Goal: Download file/media

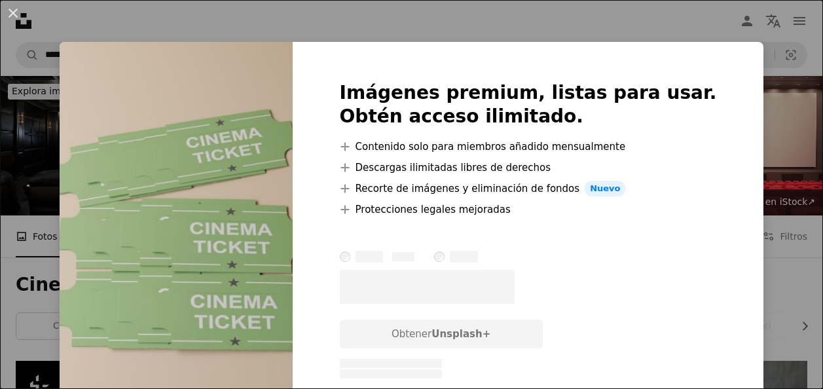
scroll to position [18213, 0]
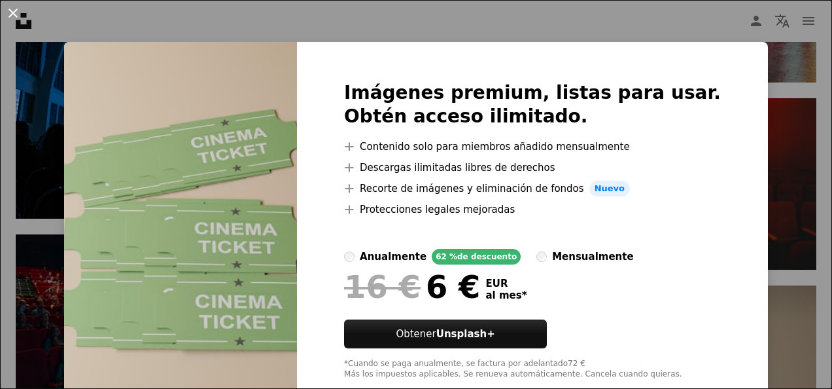
click at [21, 19] on button "An X shape" at bounding box center [13, 13] width 16 height 16
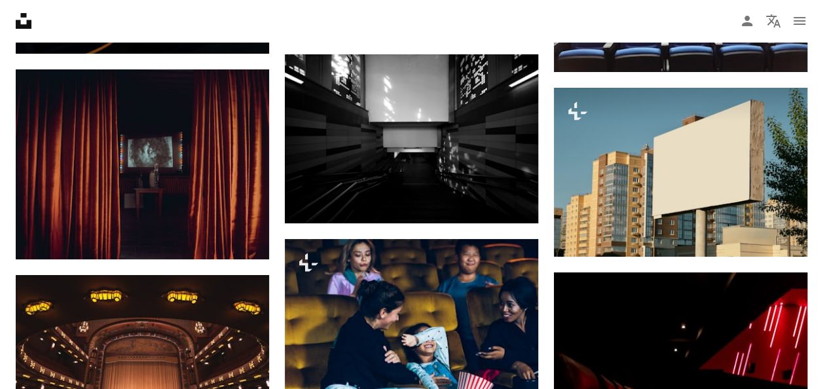
scroll to position [19652, 0]
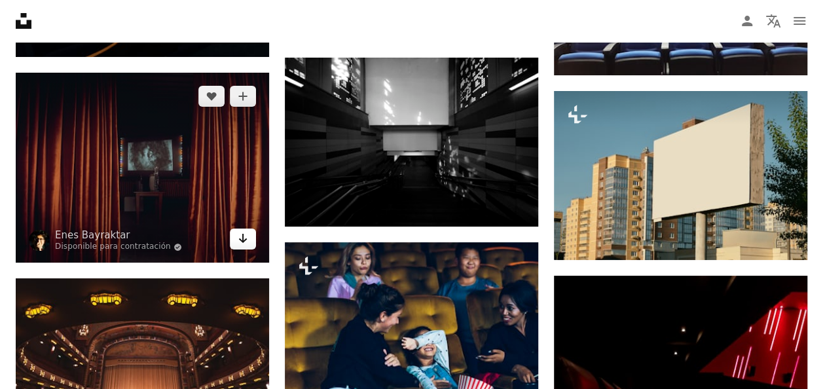
click at [238, 232] on icon "Arrow pointing down" at bounding box center [243, 238] width 10 height 16
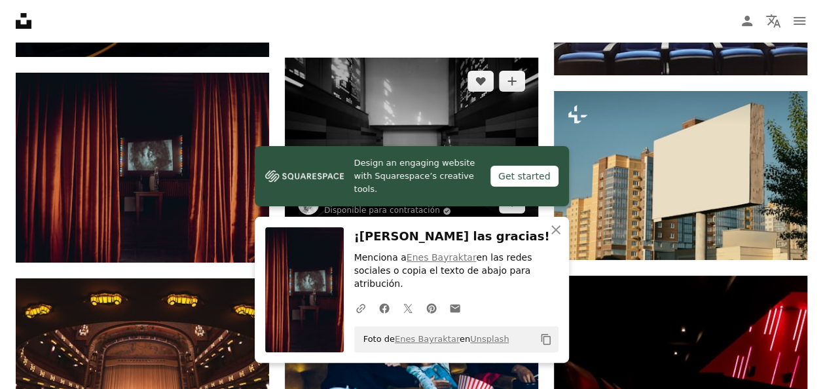
click at [450, 139] on img at bounding box center [411, 142] width 253 height 169
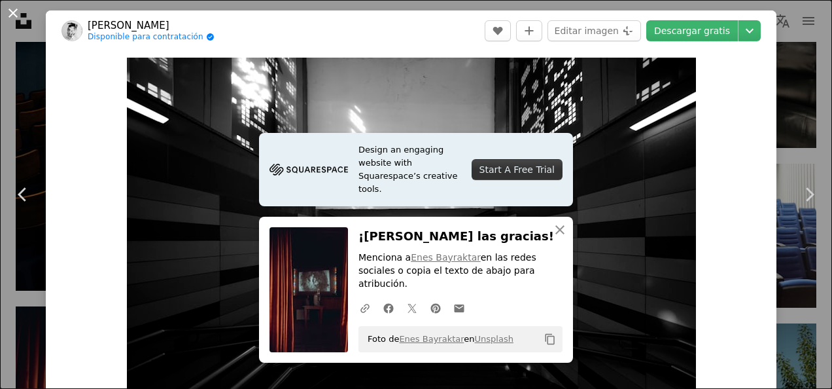
click at [20, 18] on button "An X shape" at bounding box center [13, 13] width 16 height 16
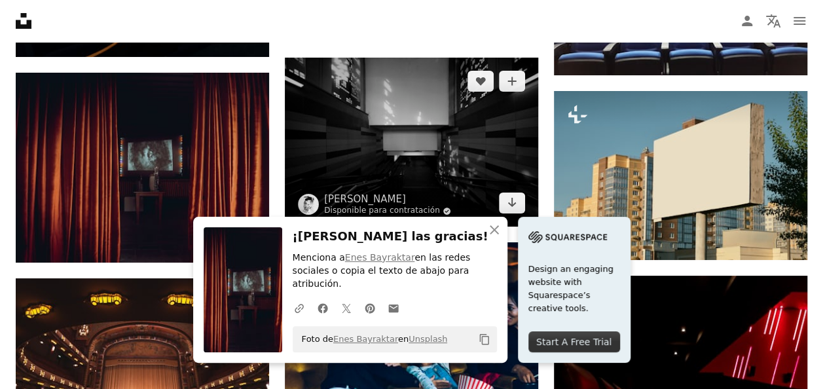
scroll to position [19849, 0]
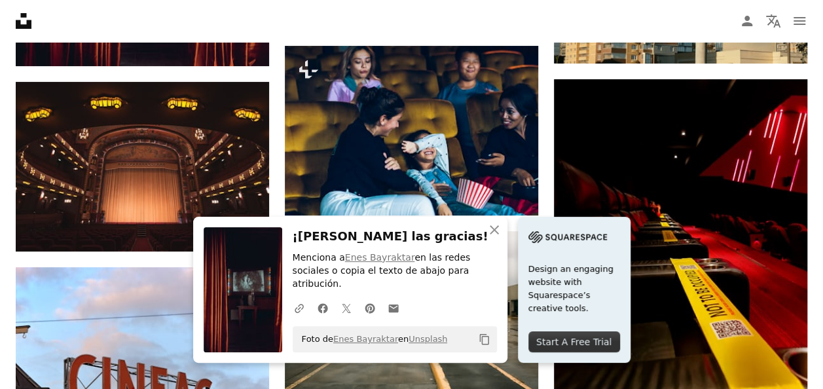
click at [487, 238] on icon "An X shape" at bounding box center [494, 230] width 16 height 16
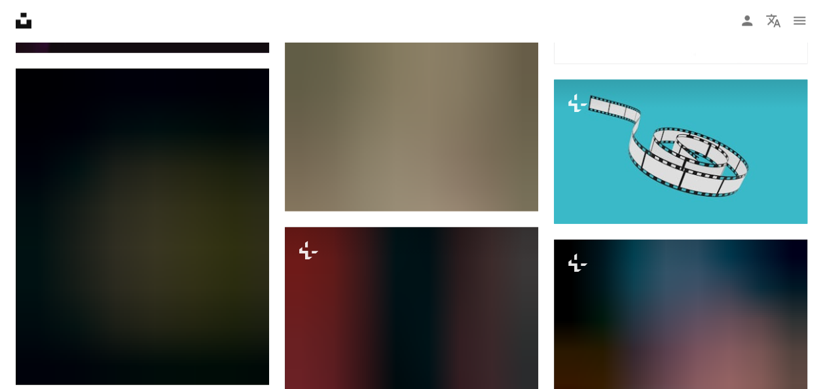
scroll to position [33394, 0]
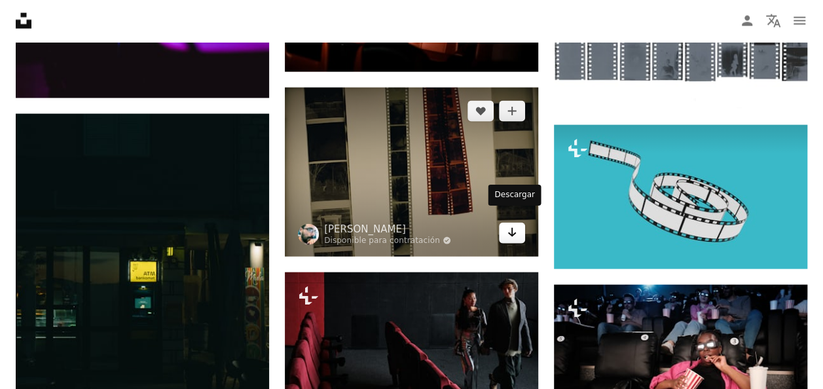
click at [503, 224] on link "Arrow pointing down" at bounding box center [512, 232] width 26 height 21
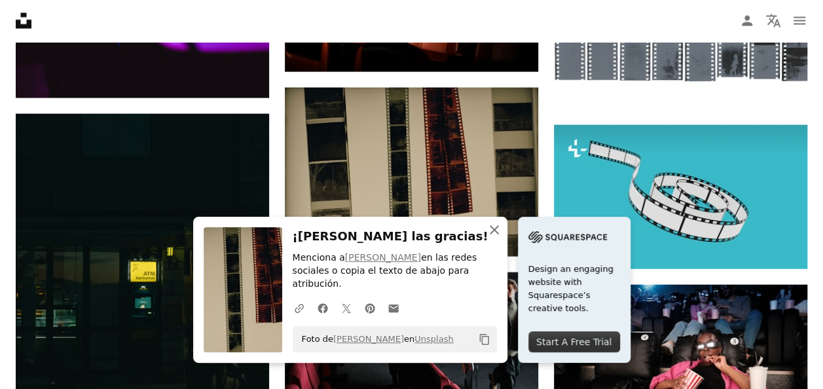
click at [489, 238] on icon "An X shape" at bounding box center [494, 230] width 16 height 16
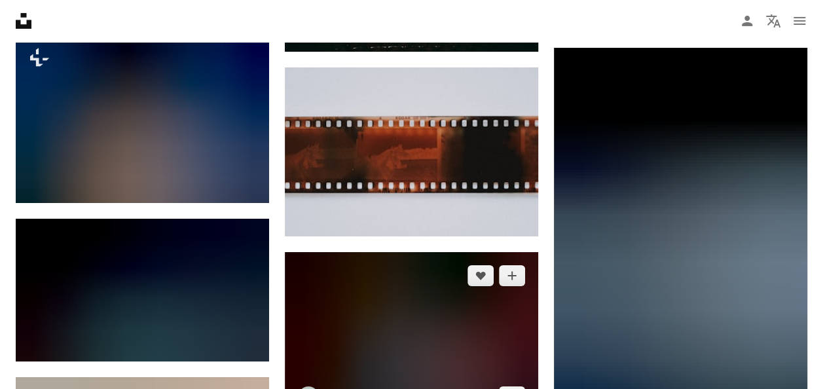
scroll to position [34441, 0]
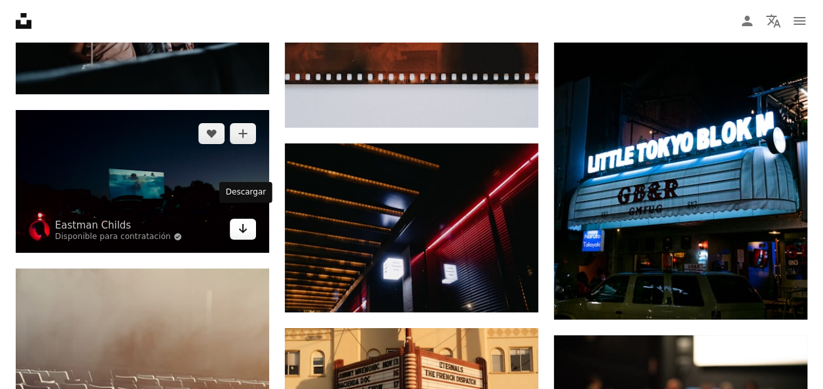
click at [237, 221] on link "Arrow pointing down" at bounding box center [243, 229] width 26 height 21
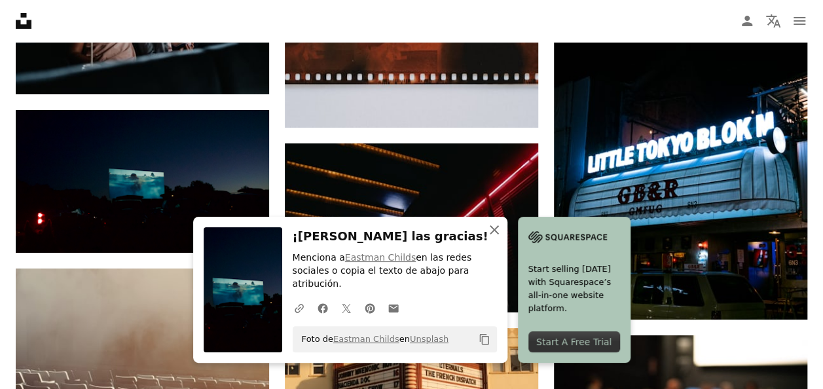
click at [489, 238] on icon "An X shape" at bounding box center [494, 230] width 16 height 16
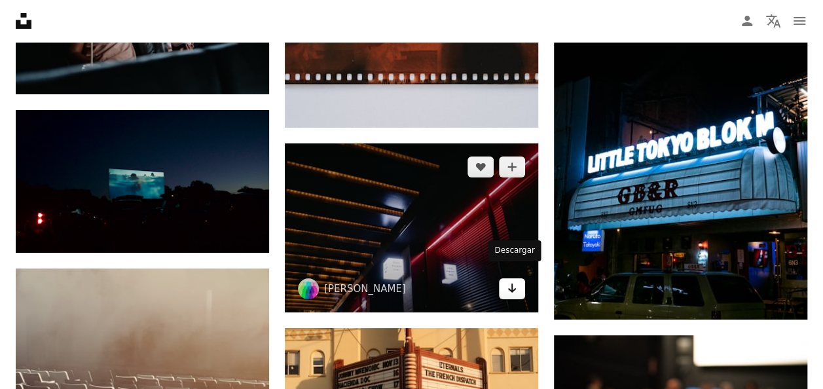
click at [506, 280] on icon "Arrow pointing down" at bounding box center [511, 288] width 10 height 16
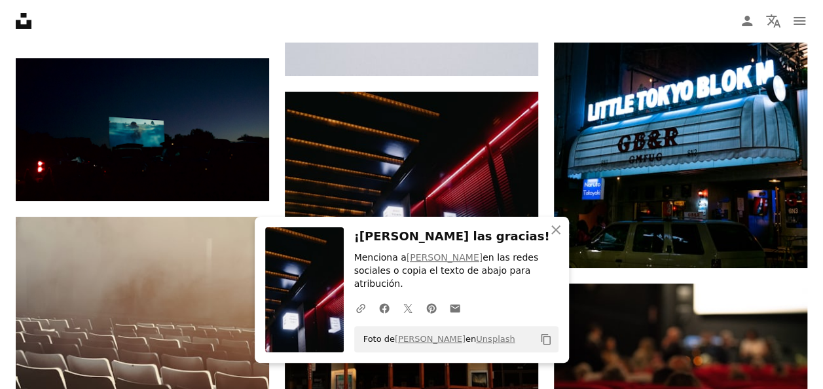
scroll to position [34572, 0]
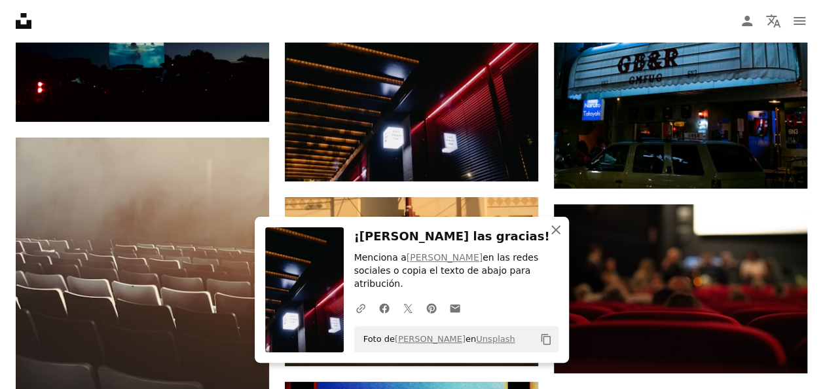
click at [553, 234] on icon "button" at bounding box center [555, 229] width 9 height 9
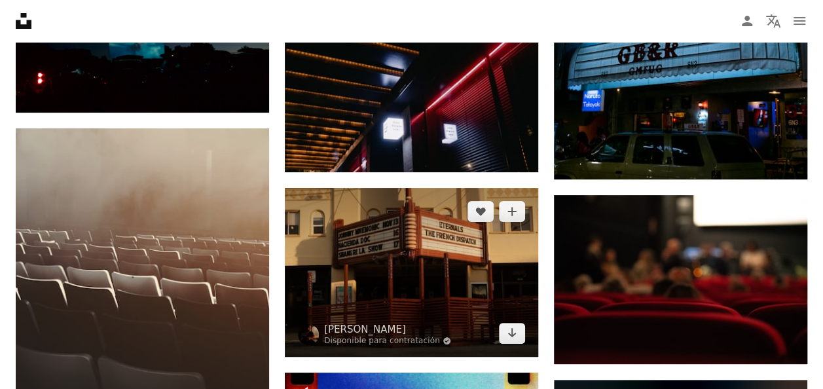
scroll to position [34703, 0]
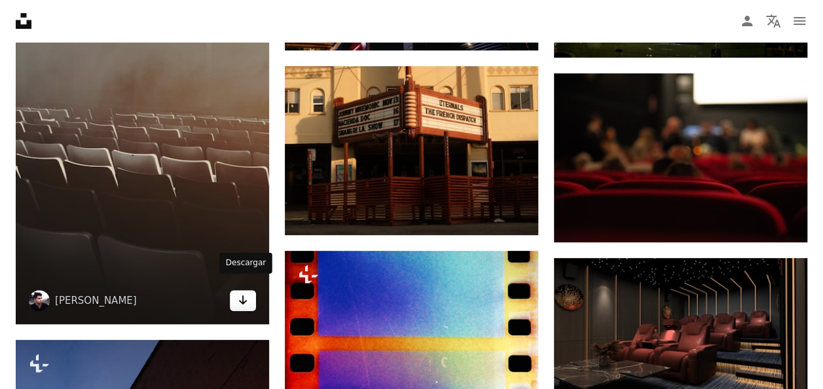
click at [245, 293] on icon "Arrow pointing down" at bounding box center [243, 300] width 10 height 16
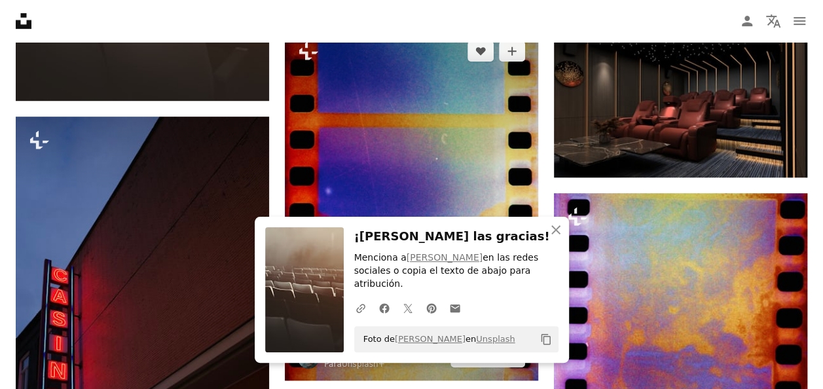
scroll to position [34965, 0]
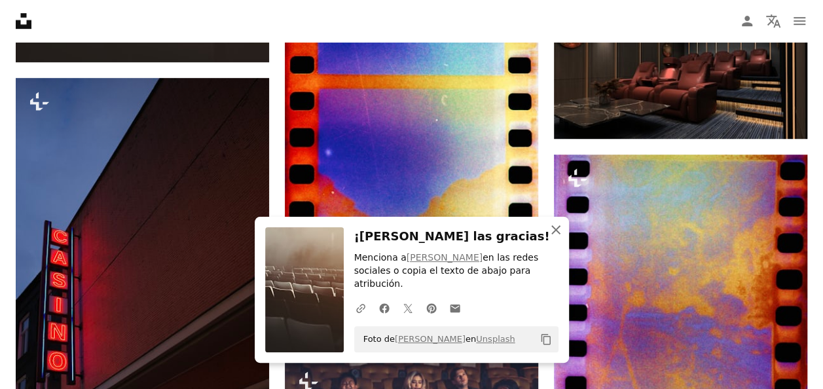
click at [550, 238] on icon "An X shape" at bounding box center [556, 230] width 16 height 16
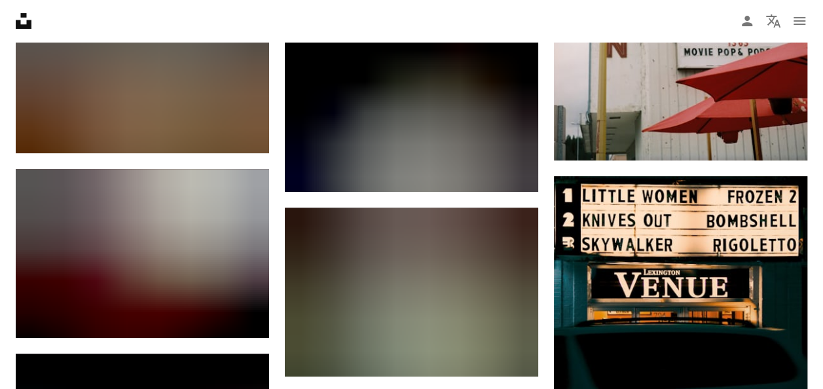
scroll to position [49557, 0]
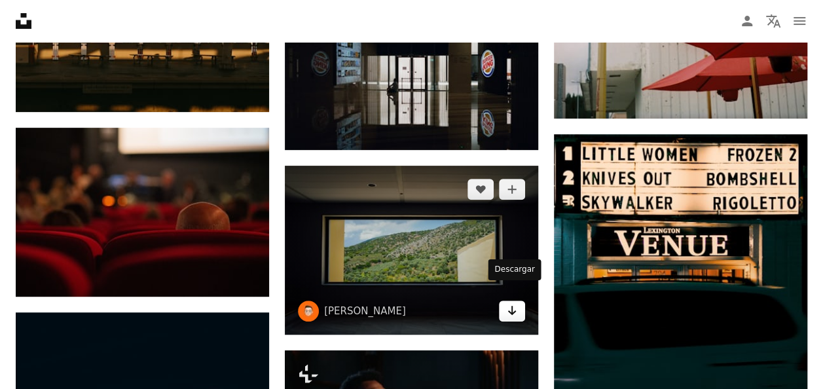
click at [520, 300] on link "Arrow pointing down" at bounding box center [512, 310] width 26 height 21
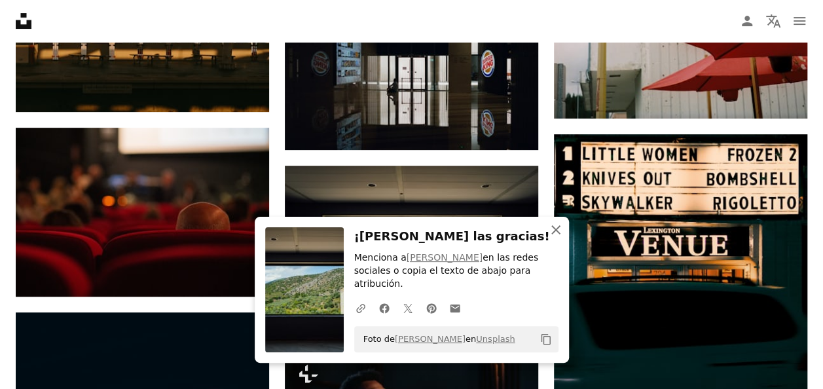
click at [558, 234] on icon "button" at bounding box center [555, 229] width 9 height 9
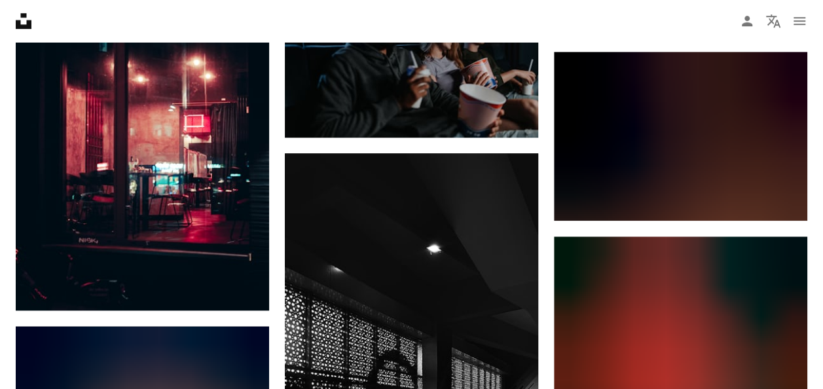
scroll to position [50015, 0]
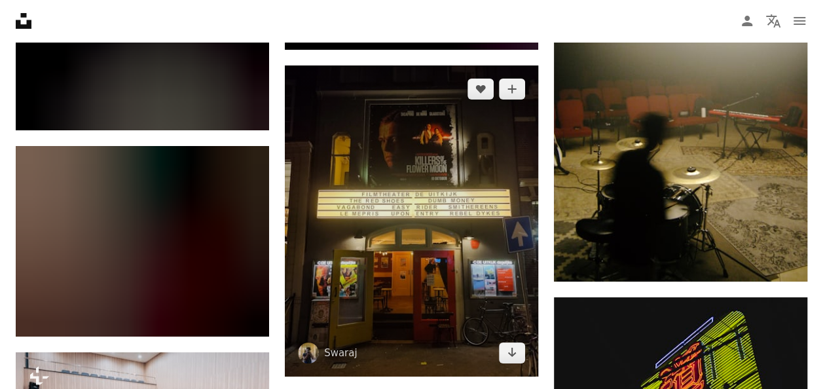
scroll to position [59176, 0]
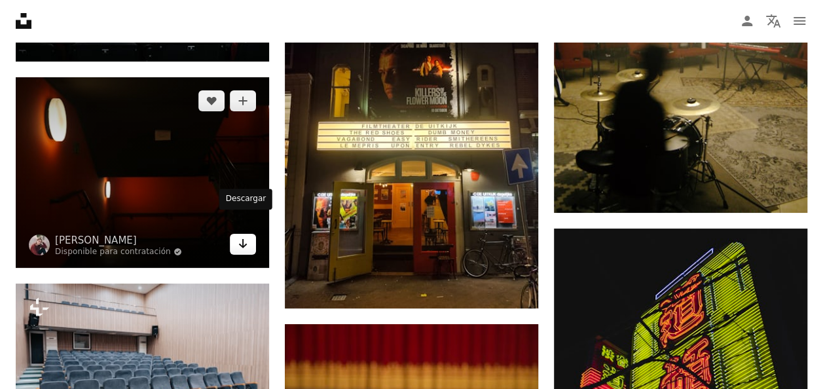
click at [238, 236] on icon "Arrow pointing down" at bounding box center [243, 244] width 10 height 16
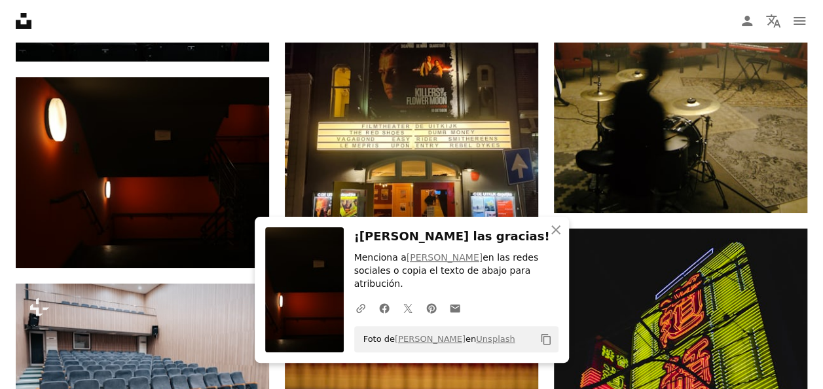
click at [556, 238] on icon "An X shape" at bounding box center [556, 230] width 16 height 16
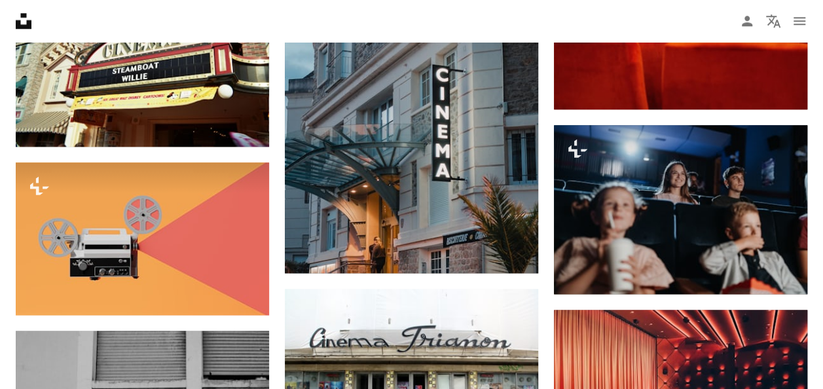
scroll to position [0, 0]
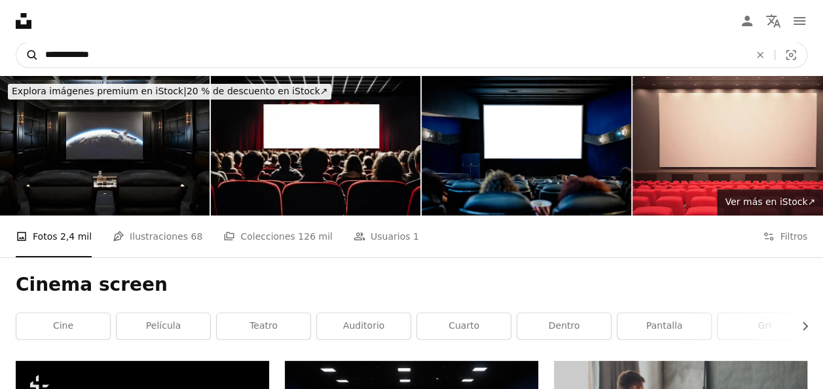
drag, startPoint x: 153, startPoint y: 56, endPoint x: 24, endPoint y: 52, distance: 129.6
click at [24, 52] on form "**********" at bounding box center [411, 55] width 791 height 26
type input "****"
click button "A magnifying glass" at bounding box center [27, 55] width 22 height 25
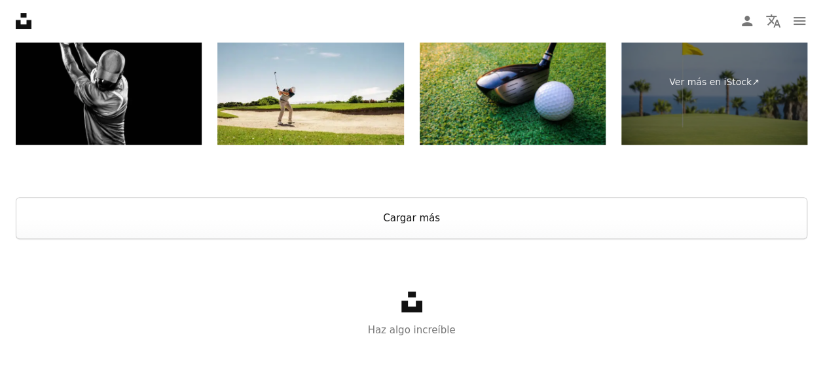
click at [462, 208] on button "Cargar más" at bounding box center [411, 218] width 791 height 42
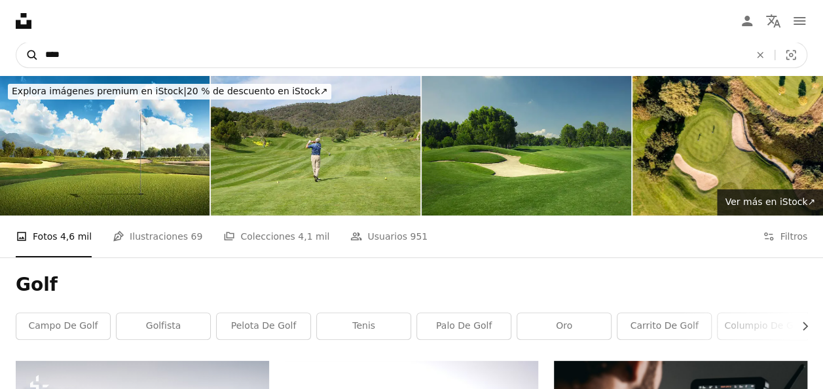
drag, startPoint x: 166, startPoint y: 58, endPoint x: 33, endPoint y: 44, distance: 132.9
click at [33, 44] on form "A magnifying glass **** An X shape Visual search" at bounding box center [411, 55] width 791 height 26
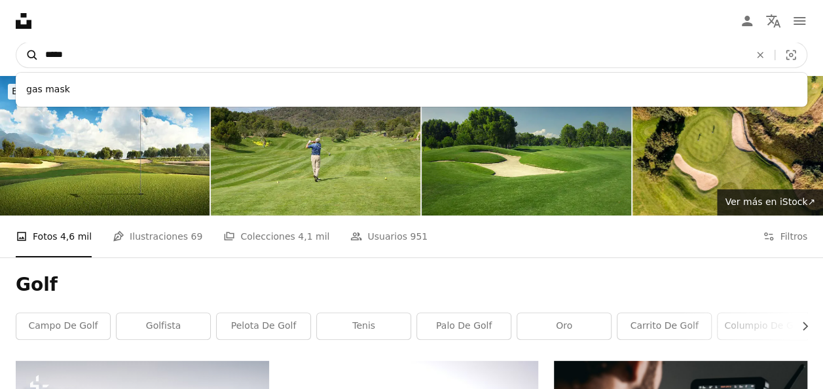
type input "******"
click button "A magnifying glass" at bounding box center [27, 55] width 22 height 25
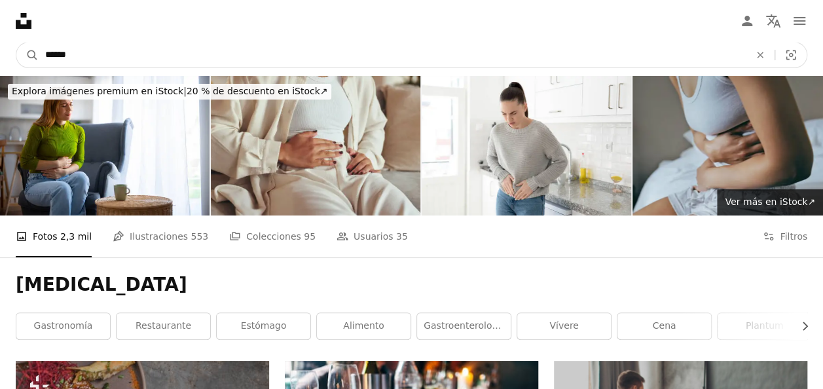
drag, startPoint x: 129, startPoint y: 44, endPoint x: 119, endPoint y: 52, distance: 12.2
click at [123, 50] on input "******" at bounding box center [392, 55] width 707 height 25
drag, startPoint x: 108, startPoint y: 55, endPoint x: 31, endPoint y: 52, distance: 77.3
click at [31, 52] on form "A magnifying glass ****** An X shape Visual search" at bounding box center [411, 55] width 791 height 26
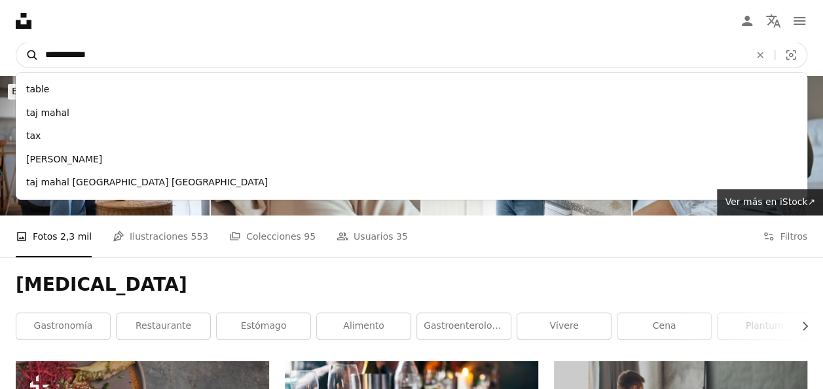
type input "**********"
click button "A magnifying glass" at bounding box center [27, 55] width 22 height 25
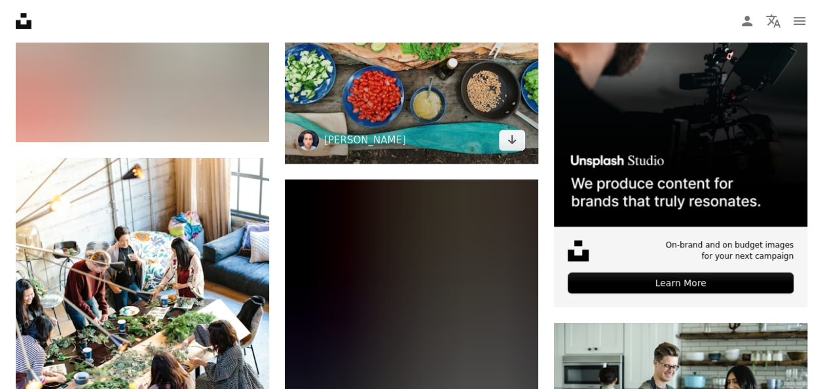
scroll to position [654, 0]
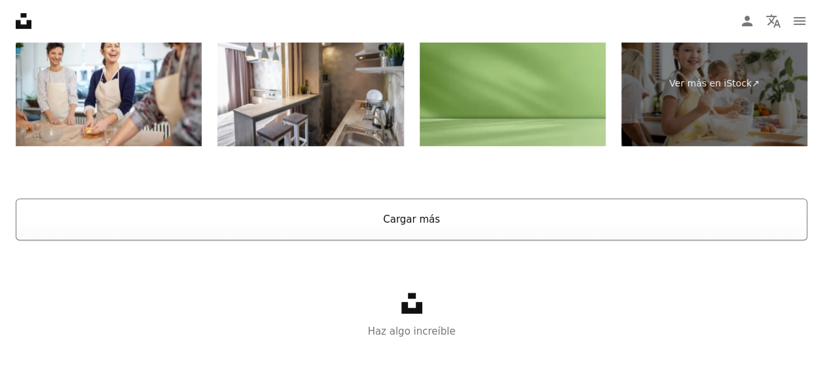
click at [446, 217] on button "Cargar más" at bounding box center [411, 219] width 791 height 42
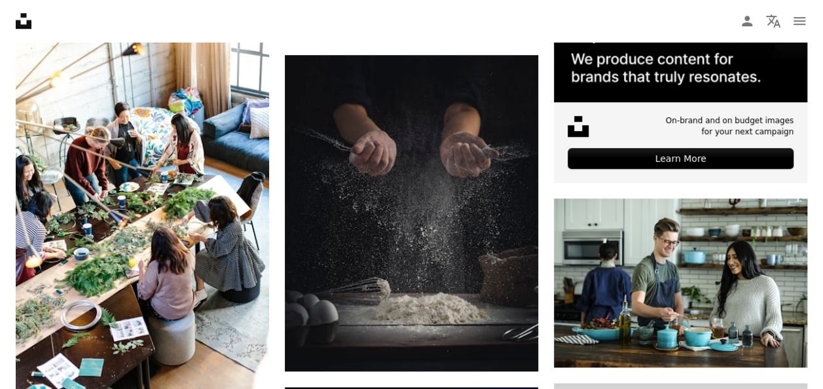
scroll to position [0, 0]
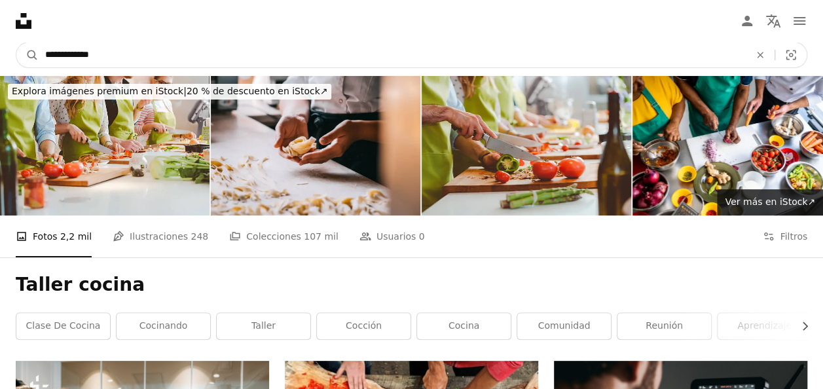
drag, startPoint x: 253, startPoint y: 56, endPoint x: 41, endPoint y: 46, distance: 212.2
click at [41, 46] on input "**********" at bounding box center [392, 55] width 707 height 25
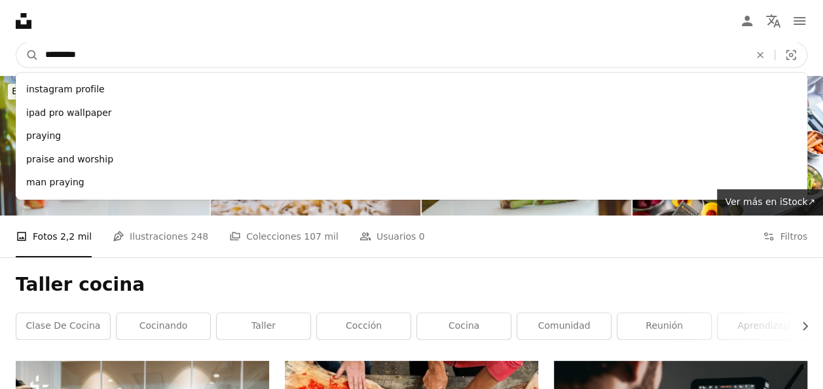
type input "*********"
click at [16, 43] on button "A magnifying glass" at bounding box center [27, 55] width 22 height 25
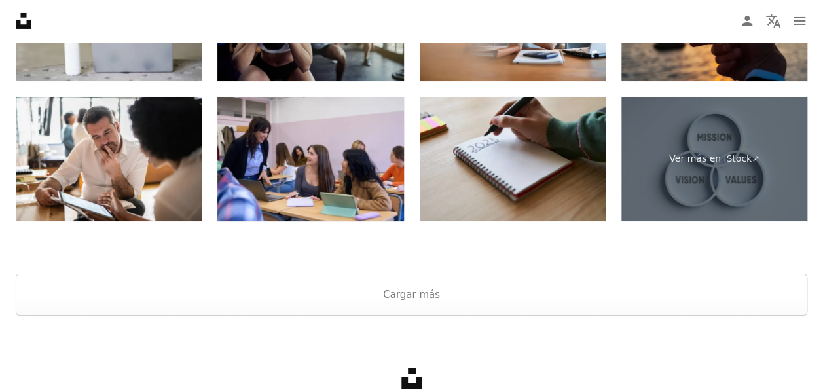
scroll to position [2415, 0]
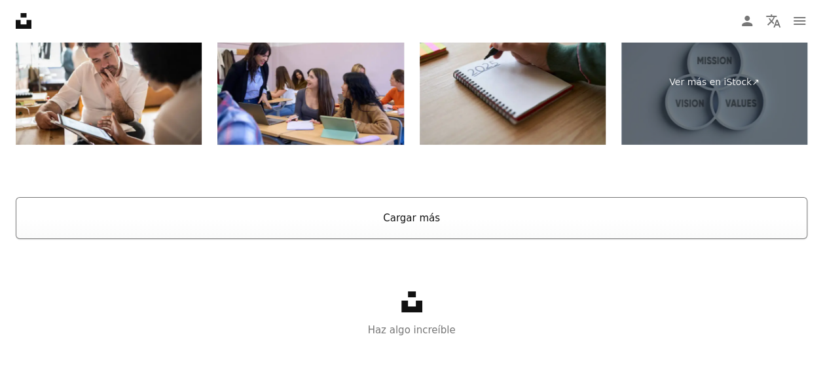
click at [336, 208] on button "Cargar más" at bounding box center [411, 218] width 791 height 42
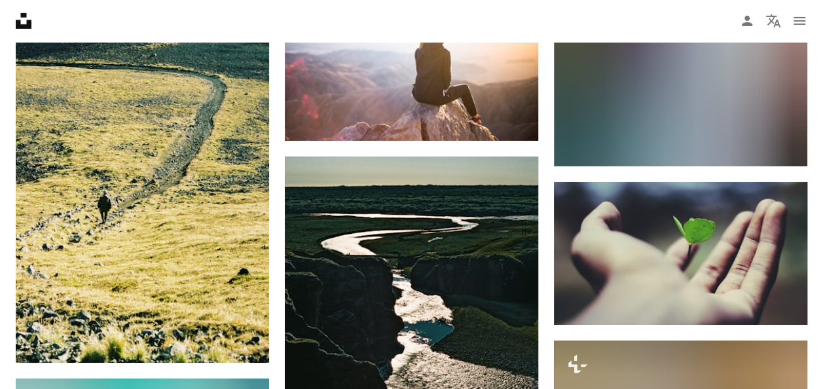
scroll to position [2284, 0]
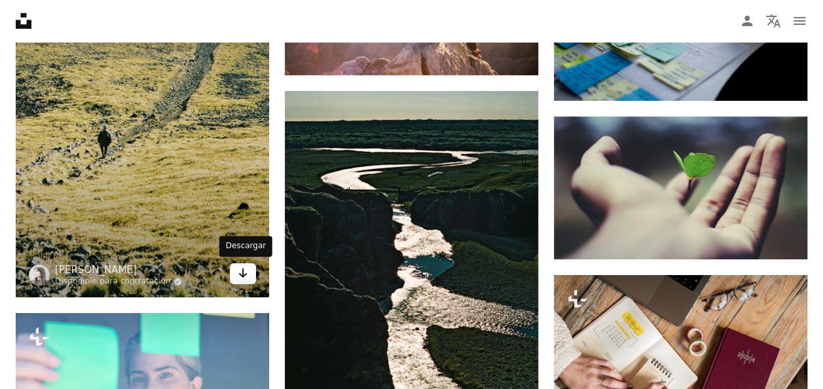
click at [234, 279] on link "Arrow pointing down" at bounding box center [243, 273] width 26 height 21
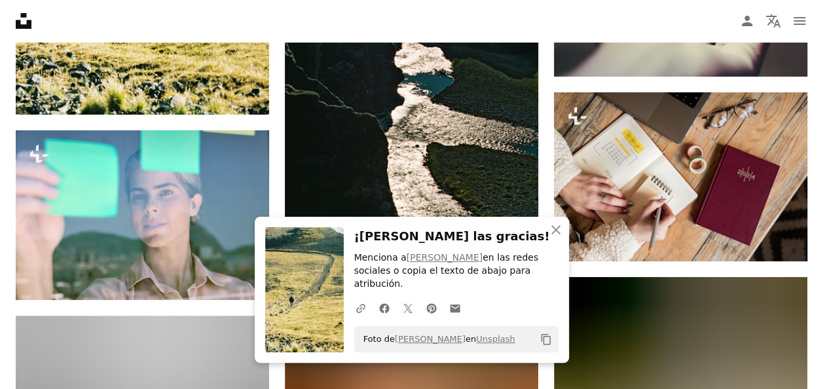
scroll to position [2546, 0]
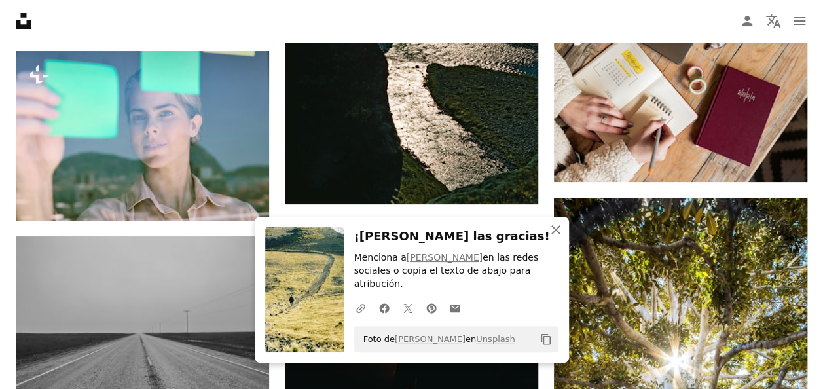
click at [553, 234] on icon "button" at bounding box center [555, 229] width 9 height 9
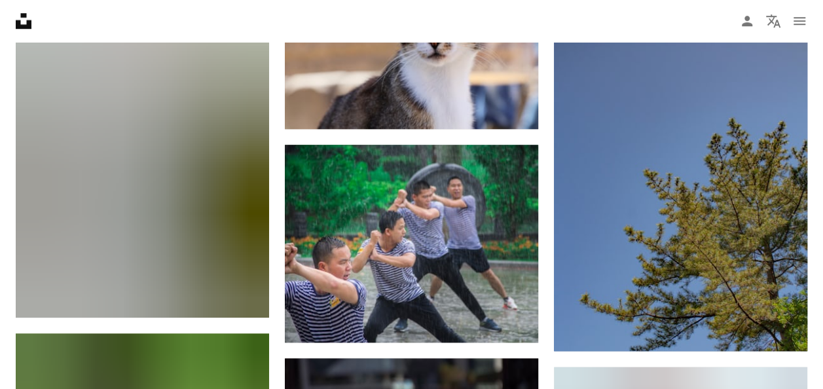
scroll to position [10464, 0]
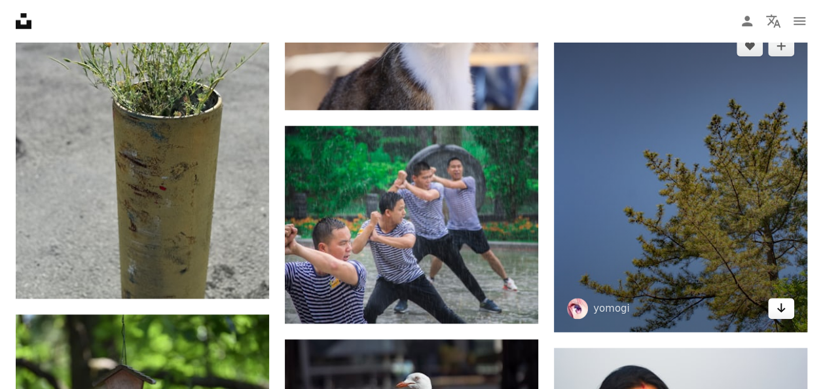
click at [781, 308] on icon "Descargar" at bounding box center [781, 307] width 9 height 9
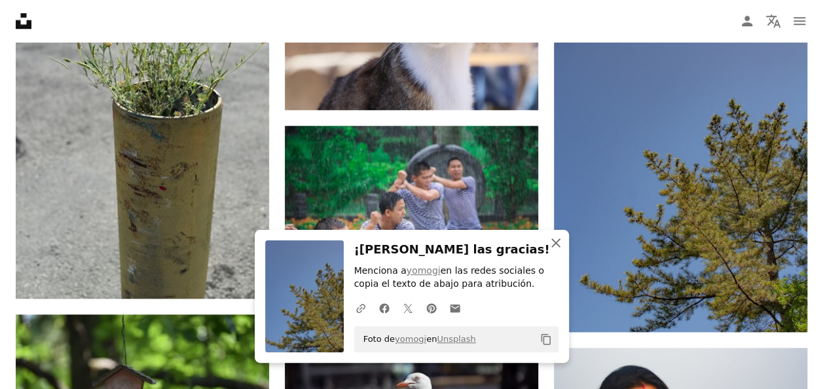
drag, startPoint x: 555, startPoint y: 241, endPoint x: 505, endPoint y: 234, distance: 50.2
click at [555, 241] on icon "An X shape" at bounding box center [556, 243] width 16 height 16
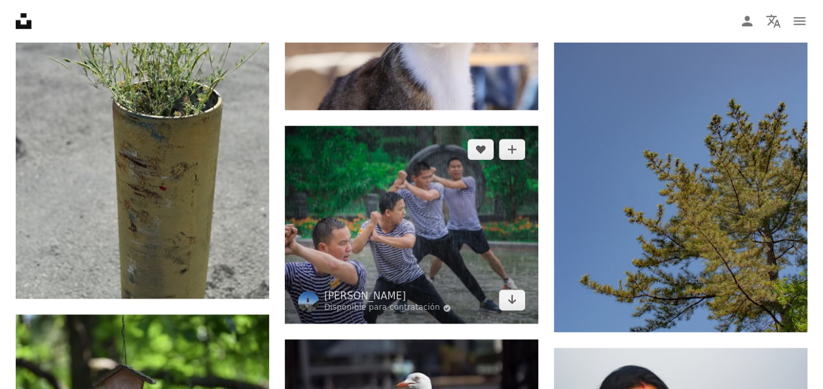
scroll to position [10857, 0]
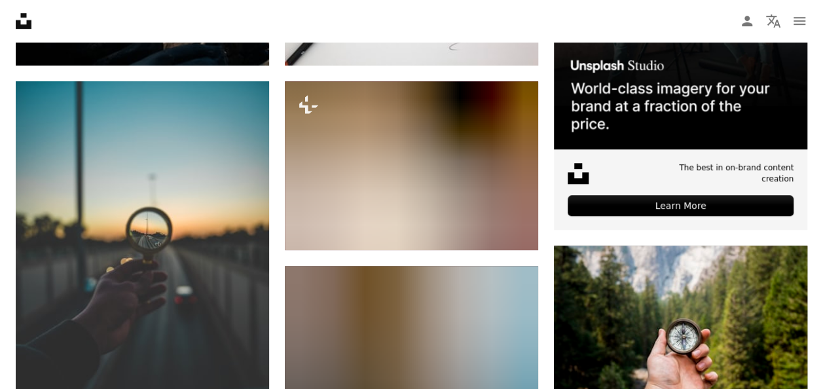
scroll to position [0, 0]
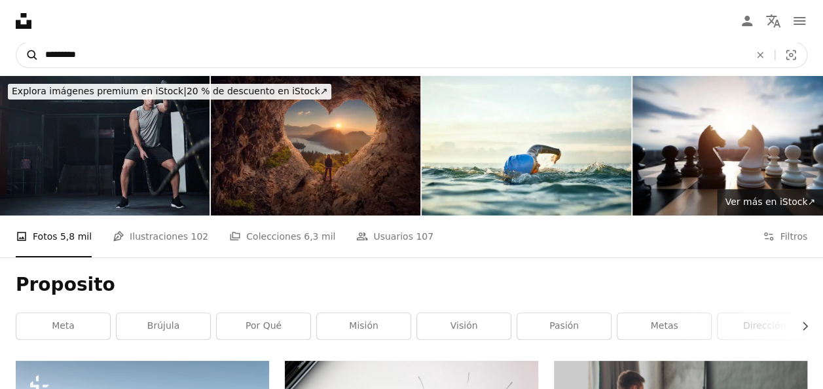
drag, startPoint x: 200, startPoint y: 62, endPoint x: 37, endPoint y: 50, distance: 164.1
click at [37, 50] on form "A magnifying glass ********* An X shape Visual search" at bounding box center [411, 55] width 791 height 26
type input "*********"
click at [16, 43] on button "A magnifying glass" at bounding box center [27, 55] width 22 height 25
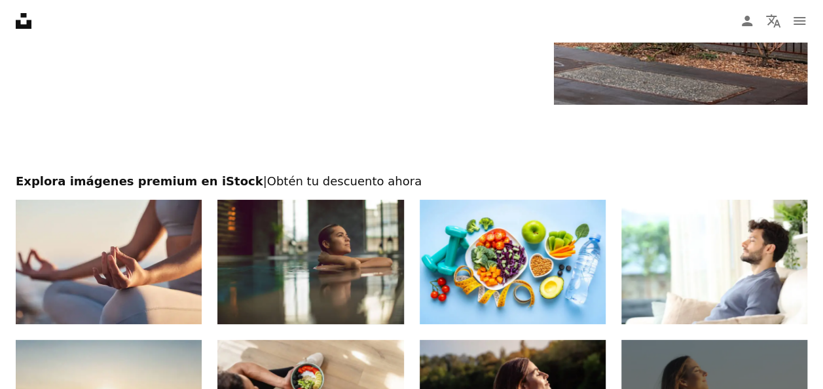
scroll to position [2739, 0]
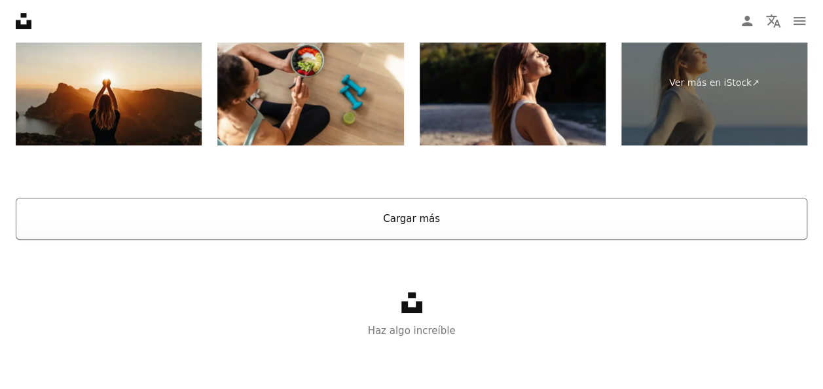
click at [327, 206] on button "Cargar más" at bounding box center [411, 219] width 791 height 42
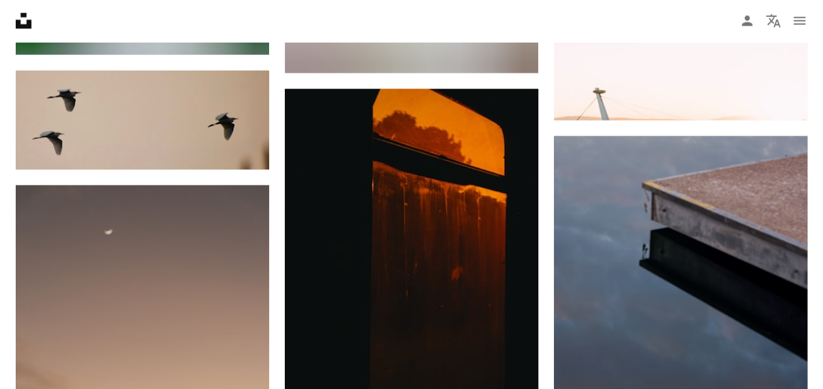
scroll to position [11508, 0]
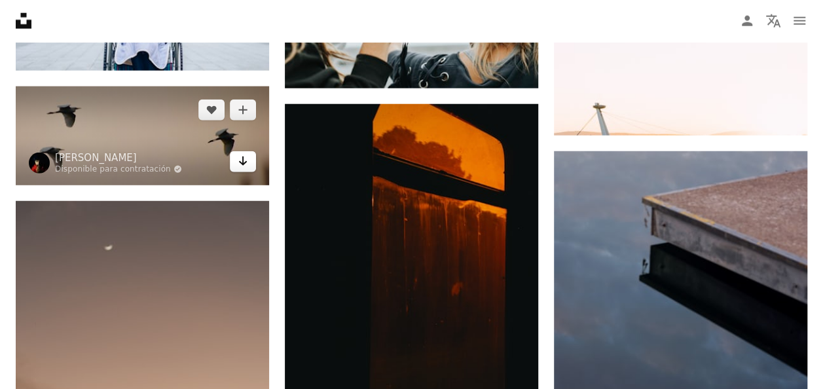
click at [247, 164] on icon "Arrow pointing down" at bounding box center [243, 161] width 10 height 16
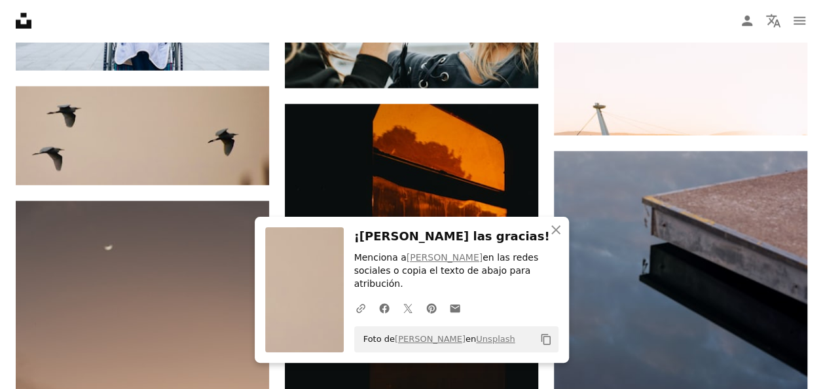
click at [555, 238] on icon "An X shape" at bounding box center [556, 230] width 16 height 16
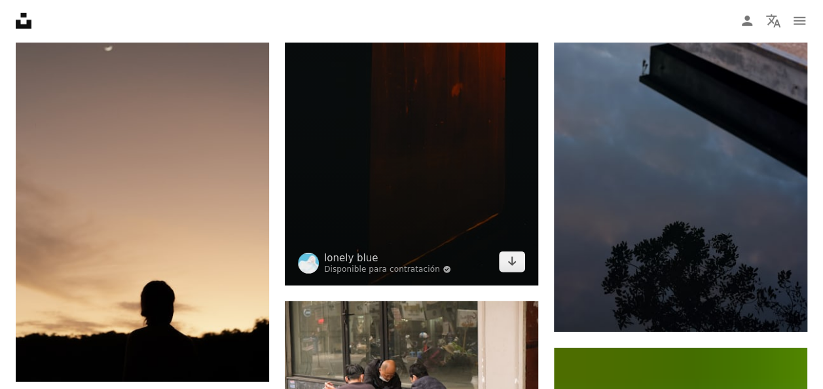
scroll to position [11835, 0]
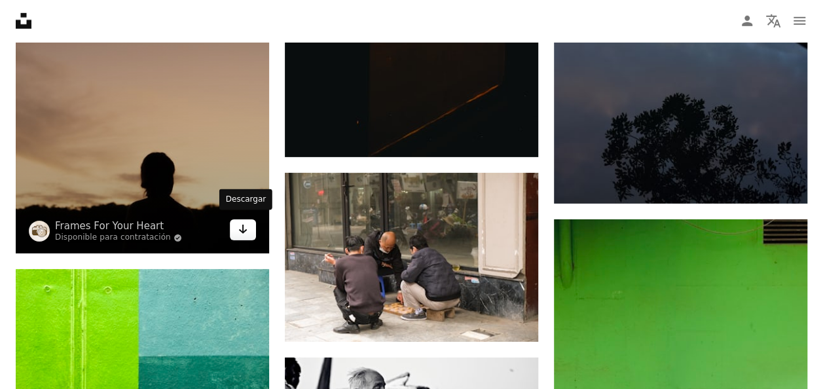
click at [239, 230] on icon "Arrow pointing down" at bounding box center [243, 229] width 10 height 16
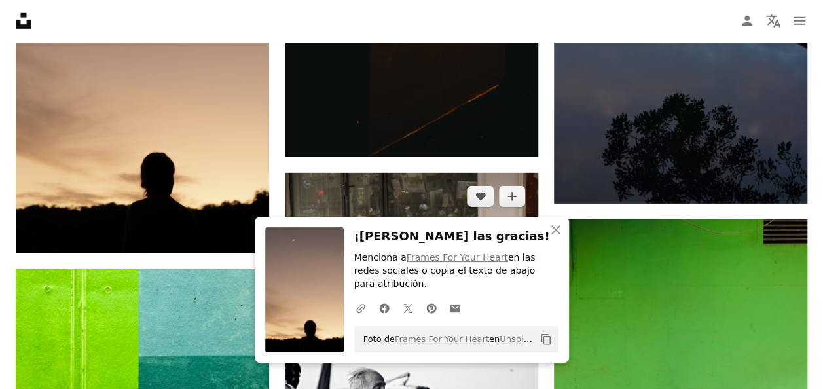
click at [287, 213] on img at bounding box center [411, 257] width 253 height 169
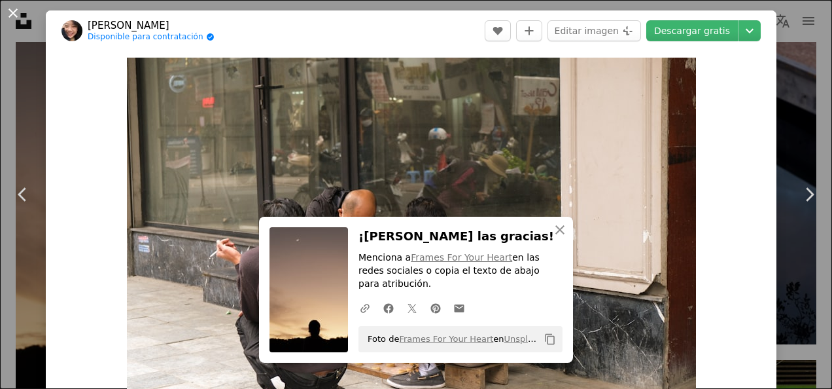
click at [12, 12] on button "An X shape" at bounding box center [13, 13] width 16 height 16
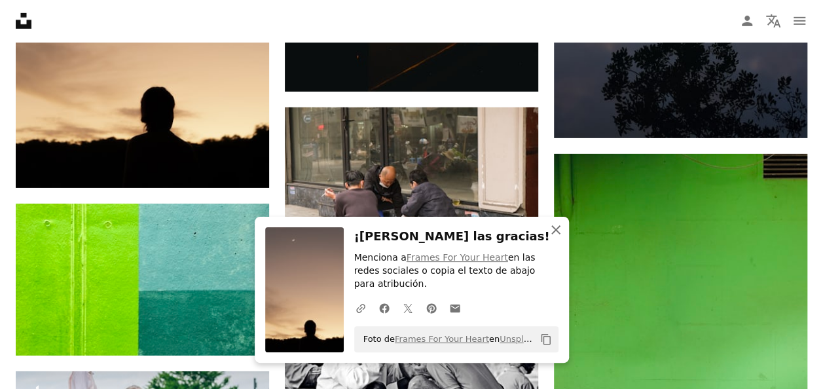
click at [556, 234] on icon "button" at bounding box center [555, 229] width 9 height 9
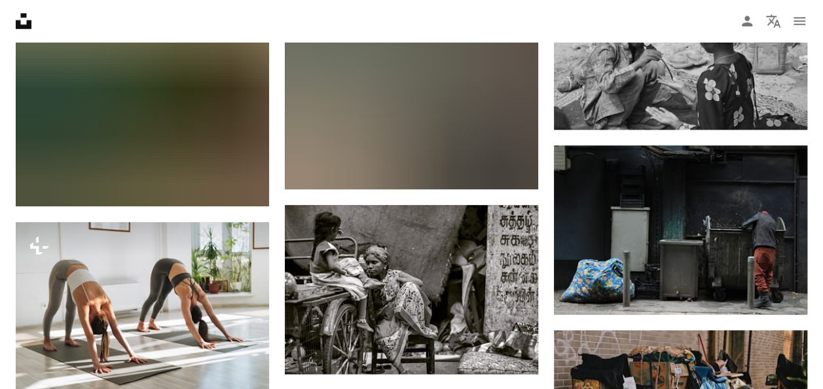
scroll to position [18182, 0]
